Goal: Task Accomplishment & Management: Complete application form

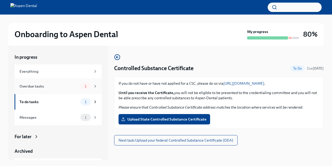
click at [49, 89] on div "Overdue tasks 1" at bounding box center [58, 85] width 78 height 7
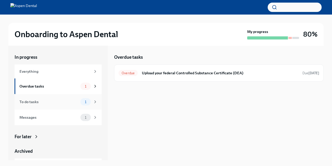
click at [43, 102] on div "To do tasks" at bounding box center [48, 102] width 59 height 6
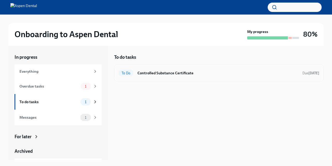
click at [168, 73] on h6 "Controlled Substance Certificate" at bounding box center [217, 73] width 161 height 6
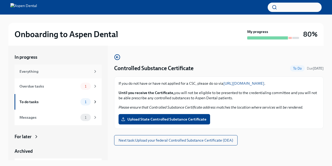
click at [33, 74] on div "Everything" at bounding box center [54, 71] width 71 height 6
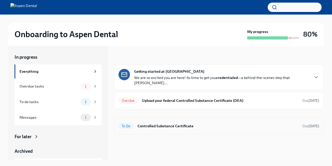
click at [172, 123] on h6 "Controlled Substance Certificate" at bounding box center [217, 126] width 161 height 6
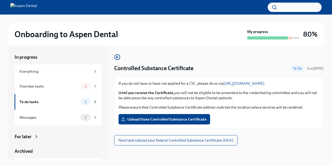
click at [256, 83] on link "[URL][DOMAIN_NAME]" at bounding box center [243, 83] width 41 height 5
click at [25, 87] on div "Overdue tasks" at bounding box center [48, 86] width 59 height 6
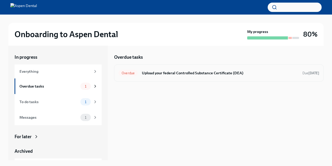
click at [158, 72] on h6 "Upload your federal Controlled Substance Certificate (DEA)" at bounding box center [220, 73] width 156 height 6
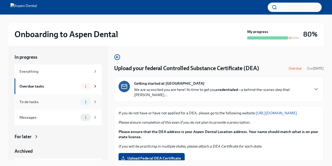
click at [51, 105] on div "To do tasks 1" at bounding box center [58, 102] width 87 height 16
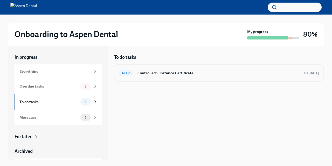
click at [158, 66] on div "To Do Controlled Substance Certificate Due [DATE]" at bounding box center [218, 72] width 209 height 17
click at [165, 80] on div "To Do Controlled Substance Certificate Due [DATE]" at bounding box center [218, 72] width 209 height 17
click at [158, 76] on div "To Do Controlled Substance Certificate Due [DATE]" at bounding box center [218, 73] width 201 height 8
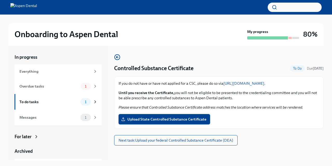
click at [161, 121] on span "Upload State Controlled Substance Certificate" at bounding box center [164, 118] width 84 height 5
click at [0, 0] on input "Upload State Controlled Substance Certificate" at bounding box center [0, 0] width 0 height 0
click at [42, 100] on div "To do tasks" at bounding box center [48, 102] width 59 height 6
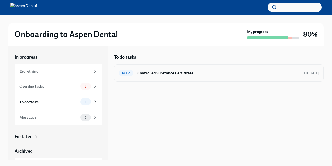
click at [170, 70] on h6 "Controlled Substance Certificate" at bounding box center [217, 73] width 161 height 6
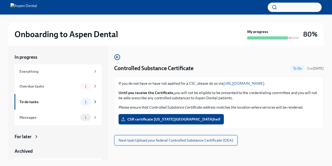
click at [175, 139] on span "Next task : Upload your federal Controlled Substance Certificate (DEA)" at bounding box center [175, 139] width 115 height 5
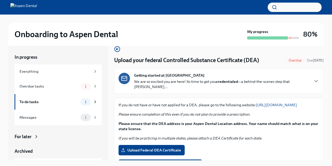
scroll to position [7, 0]
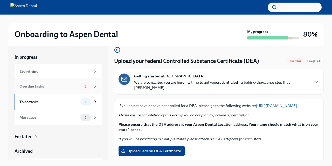
click at [33, 86] on div "Overdue tasks" at bounding box center [48, 86] width 59 height 6
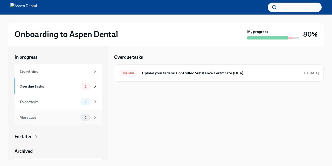
click at [66, 122] on div "Messages 1" at bounding box center [58, 117] width 87 height 16
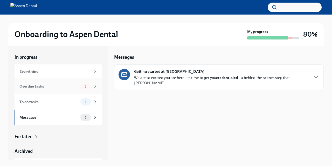
click at [52, 91] on div "Overdue tasks 1" at bounding box center [58, 86] width 87 height 16
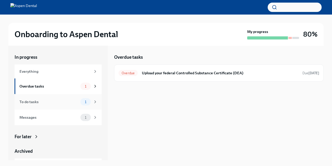
click at [38, 98] on div "To do tasks 1" at bounding box center [58, 101] width 78 height 7
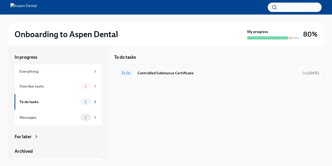
click at [214, 73] on h6 "Controlled Substance Certificate" at bounding box center [217, 73] width 161 height 6
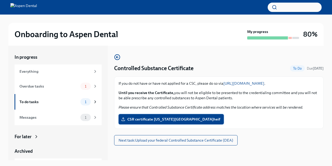
click at [155, 124] on label "CSR certificate [US_STATE][GEOGRAPHIC_DATA]heif" at bounding box center [170, 119] width 105 height 10
click at [0, 0] on input "CSR certificate [US_STATE][GEOGRAPHIC_DATA]heif" at bounding box center [0, 0] width 0 height 0
